Goal: Navigation & Orientation: Find specific page/section

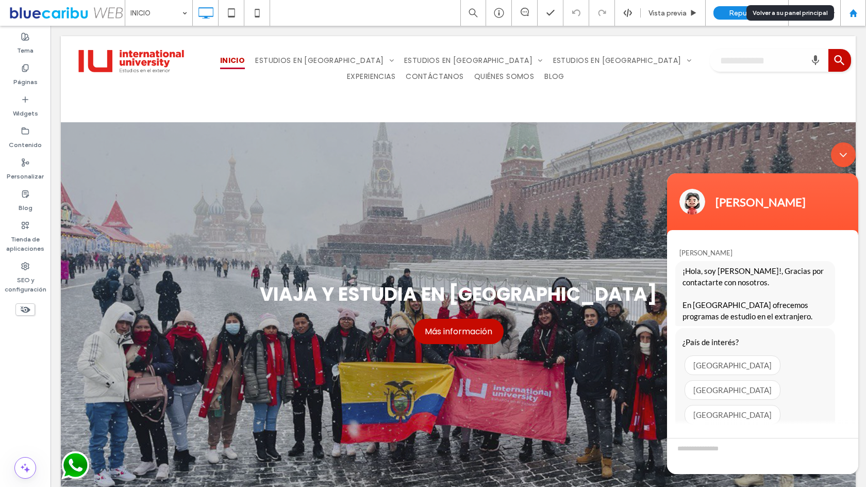
click at [854, 15] on use at bounding box center [853, 13] width 8 height 8
